Goal: Use online tool/utility: Utilize a website feature to perform a specific function

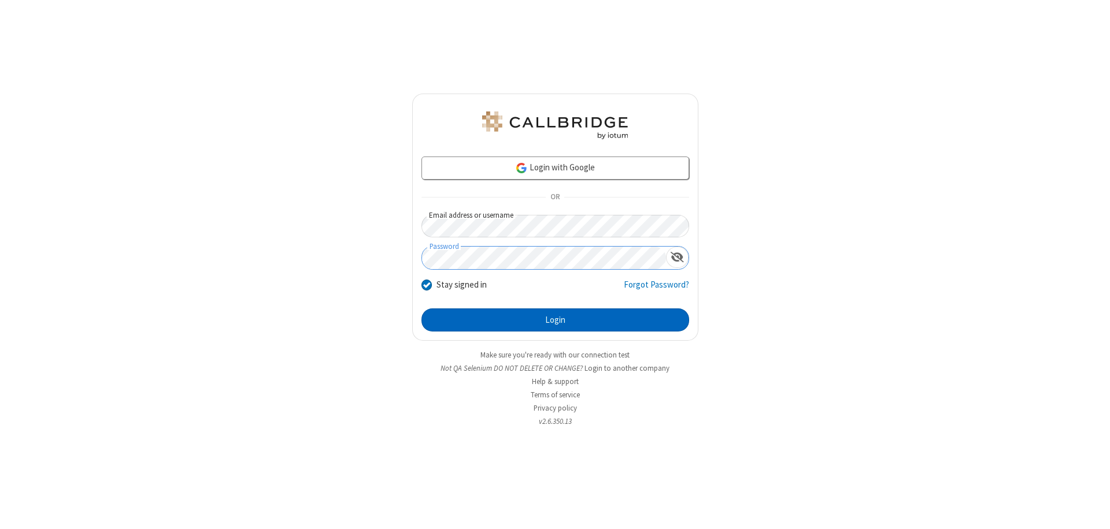
click at [555, 320] on button "Login" at bounding box center [555, 320] width 268 height 23
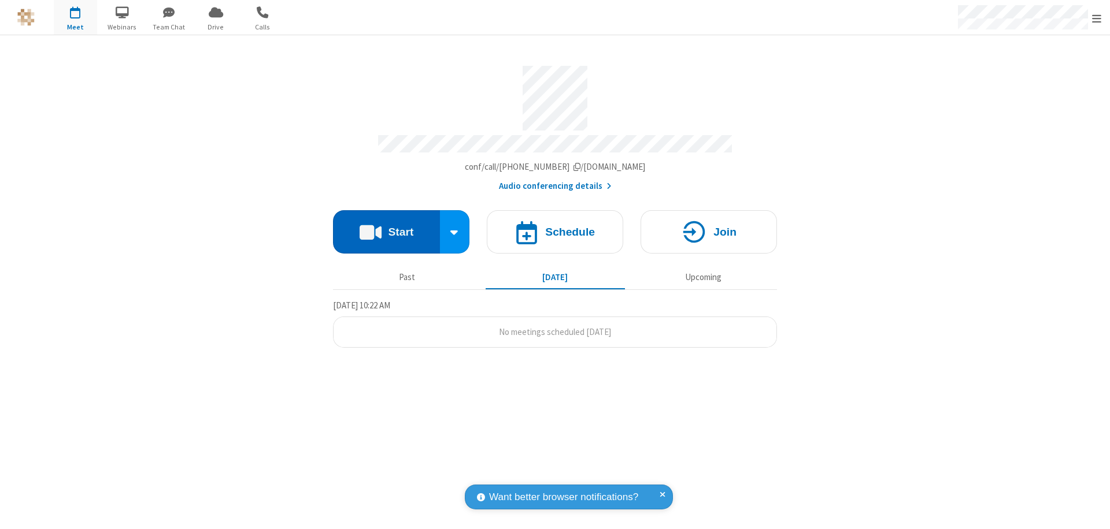
click at [386, 227] on button "Start" at bounding box center [386, 231] width 107 height 43
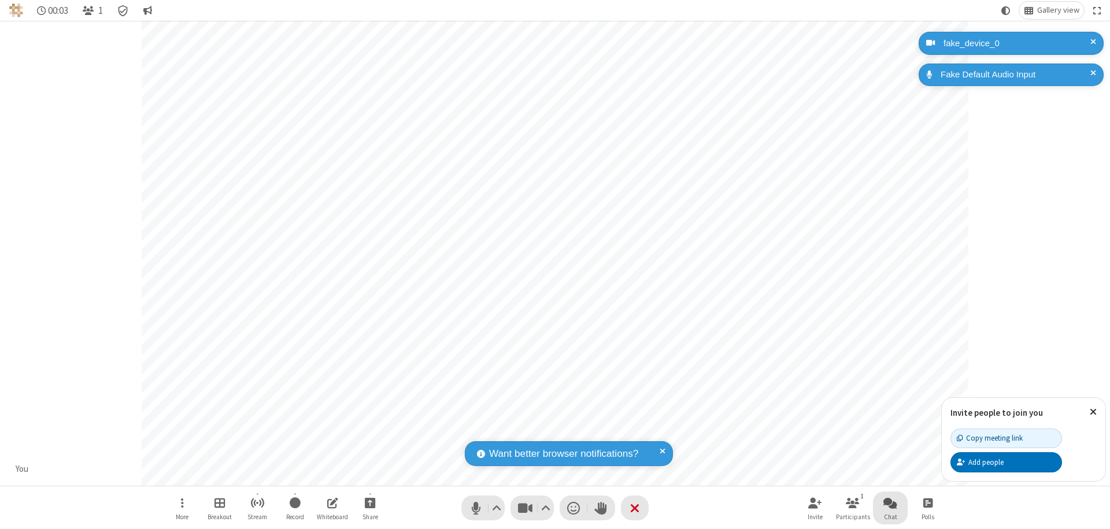
click at [890, 503] on span "Open chat" at bounding box center [890, 503] width 14 height 14
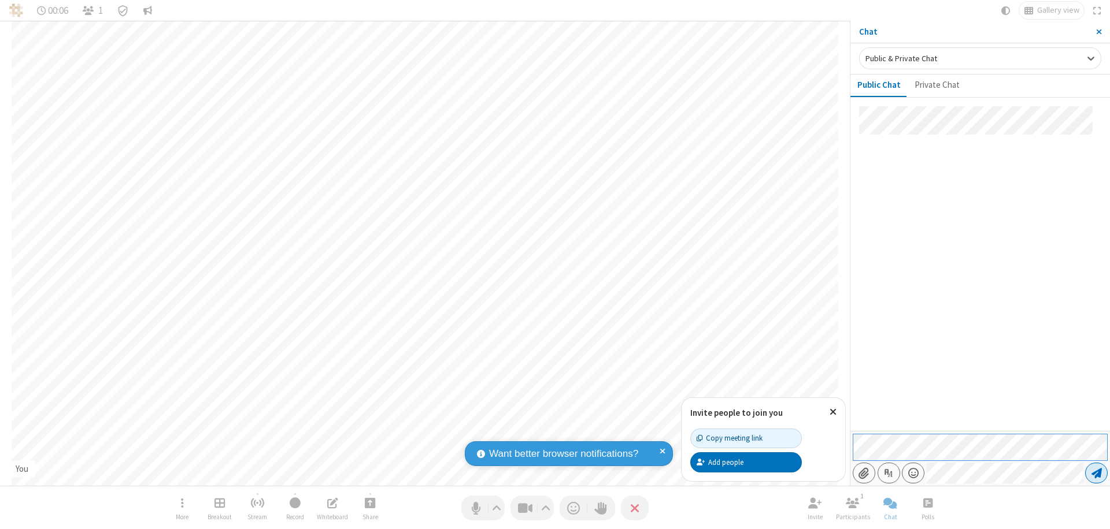
click at [1096, 473] on span "Send message" at bounding box center [1096, 474] width 10 height 12
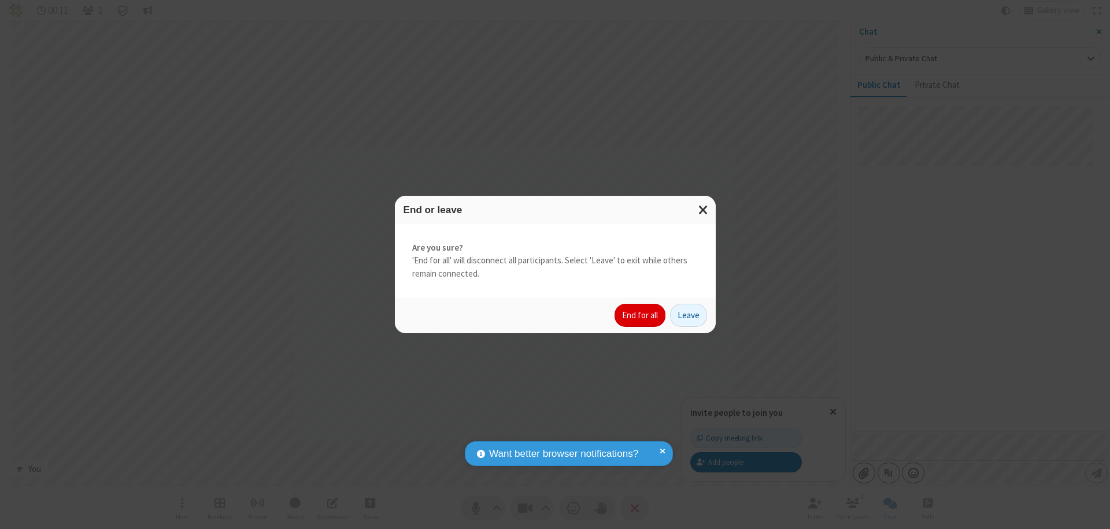
click at [640, 316] on button "End for all" at bounding box center [639, 315] width 51 height 23
